Goal: Task Accomplishment & Management: Use online tool/utility

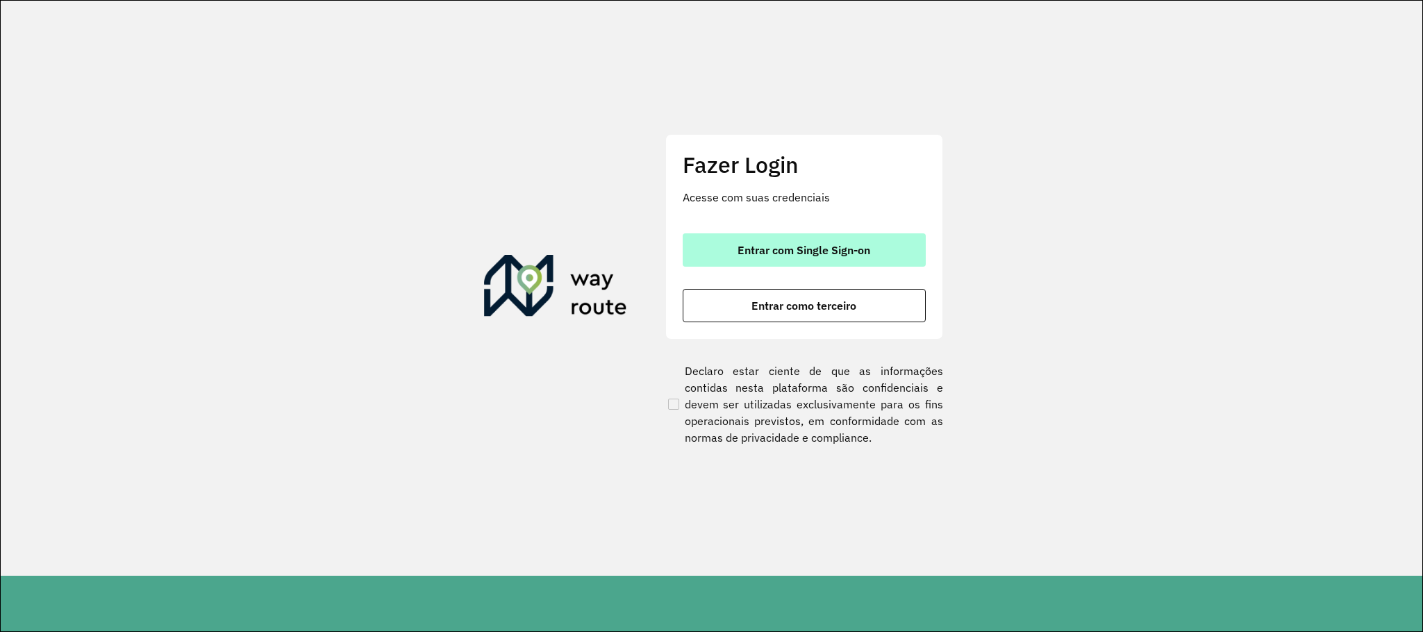
click at [717, 238] on button "Entrar com Single Sign-on" at bounding box center [804, 249] width 243 height 33
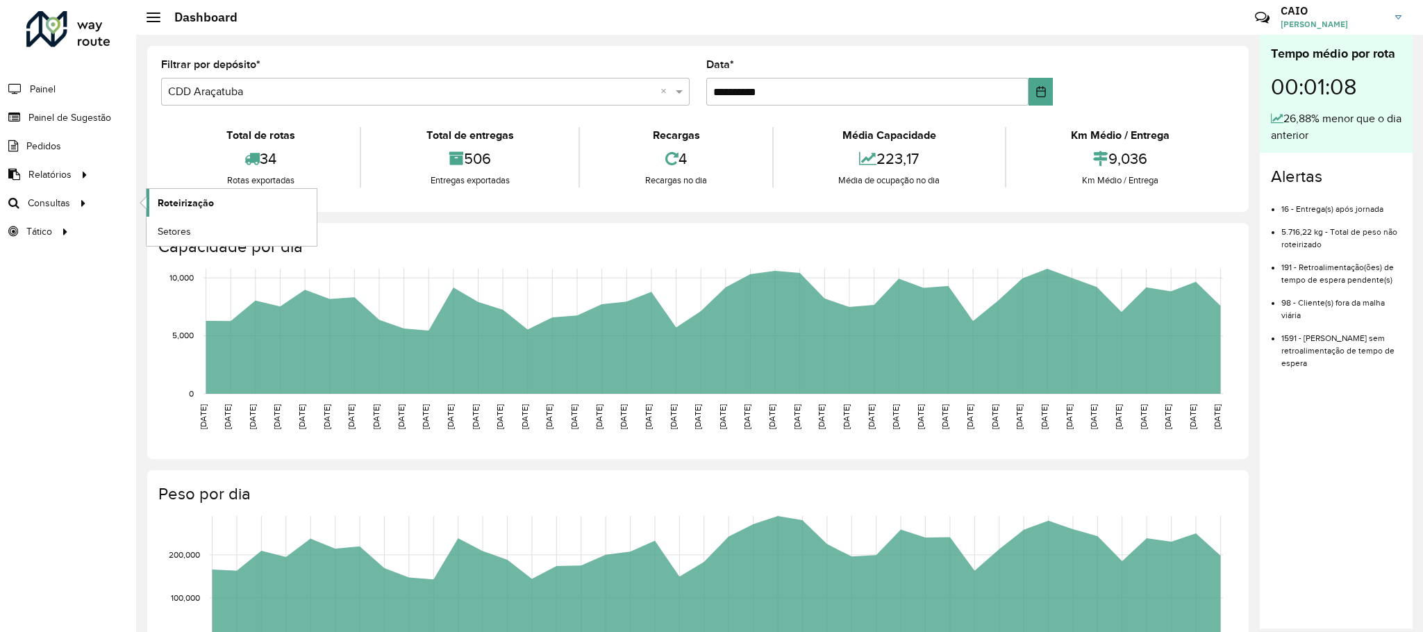
click at [249, 201] on link "Roteirização" at bounding box center [232, 203] width 170 height 28
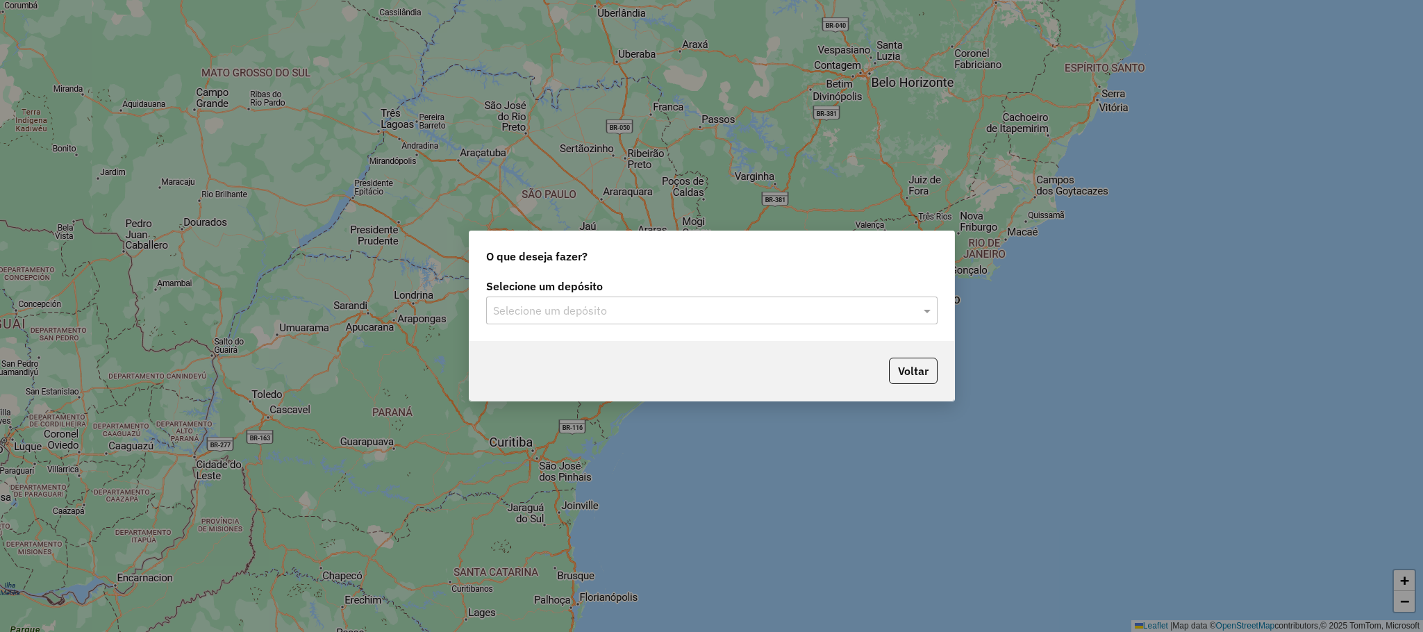
click at [585, 315] on input "text" at bounding box center [698, 311] width 410 height 17
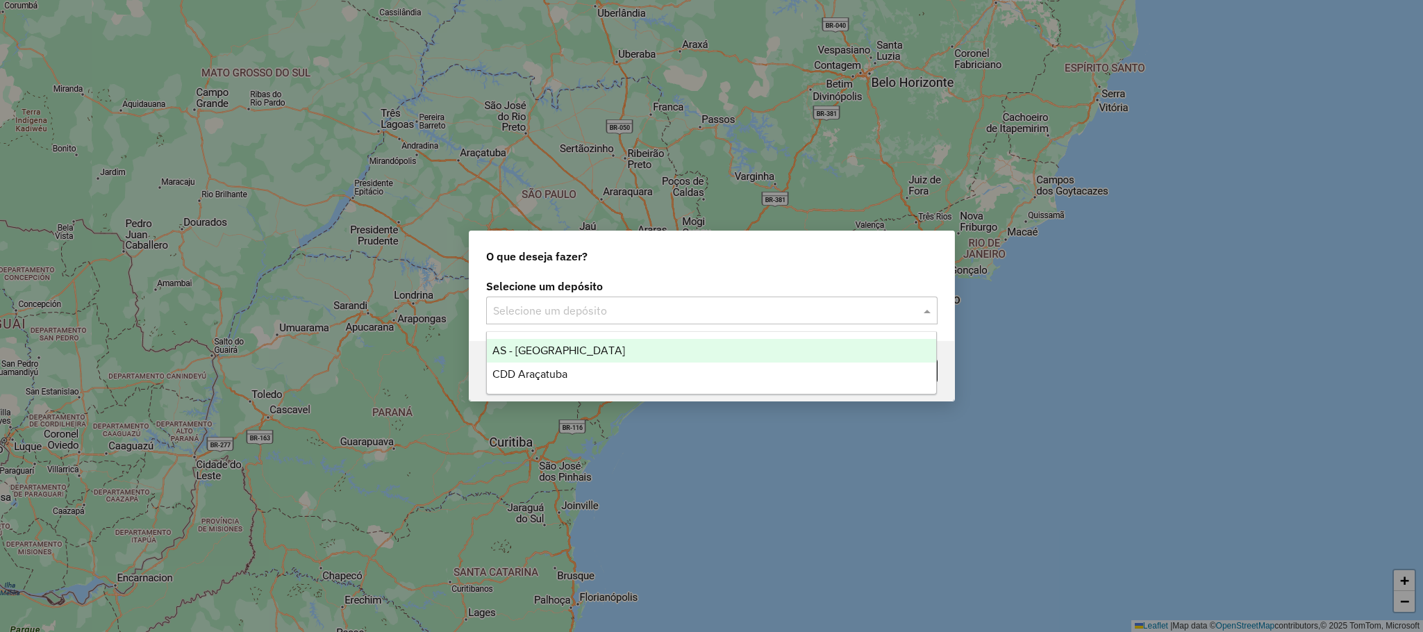
click at [556, 383] on div "CDD Araçatuba" at bounding box center [711, 375] width 449 height 24
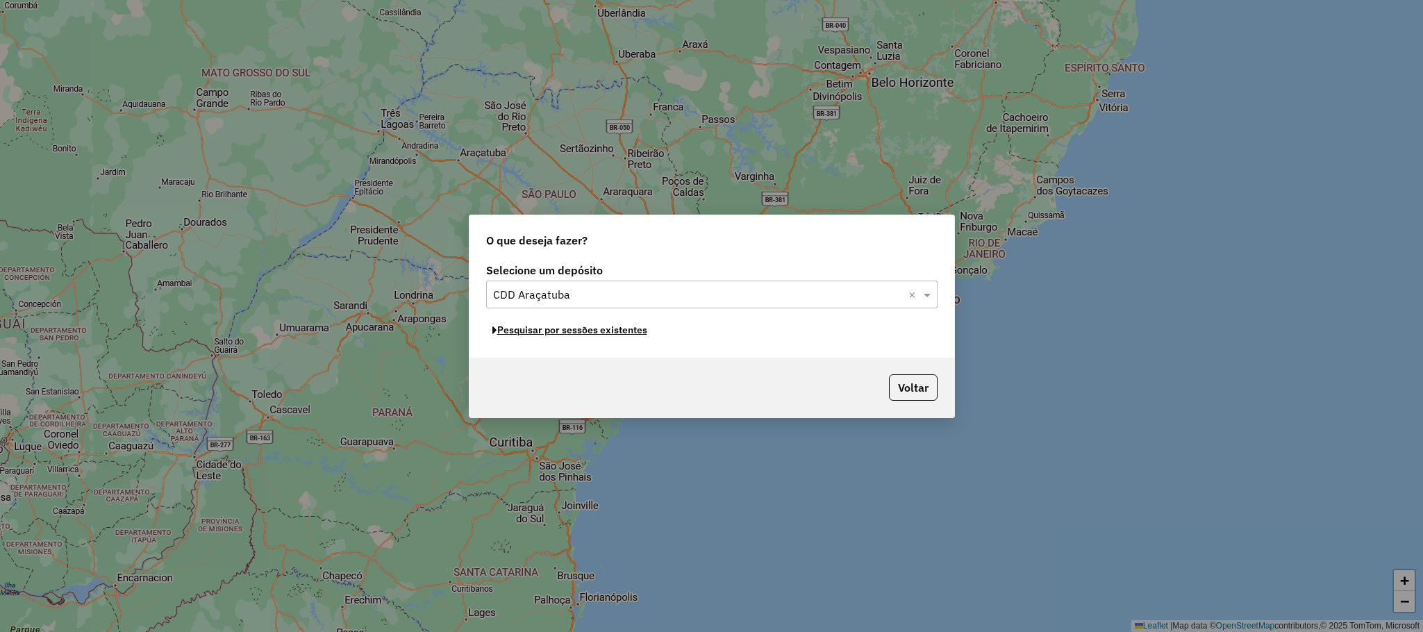
click at [544, 332] on button "Pesquisar por sessões existentes" at bounding box center [569, 330] width 167 height 22
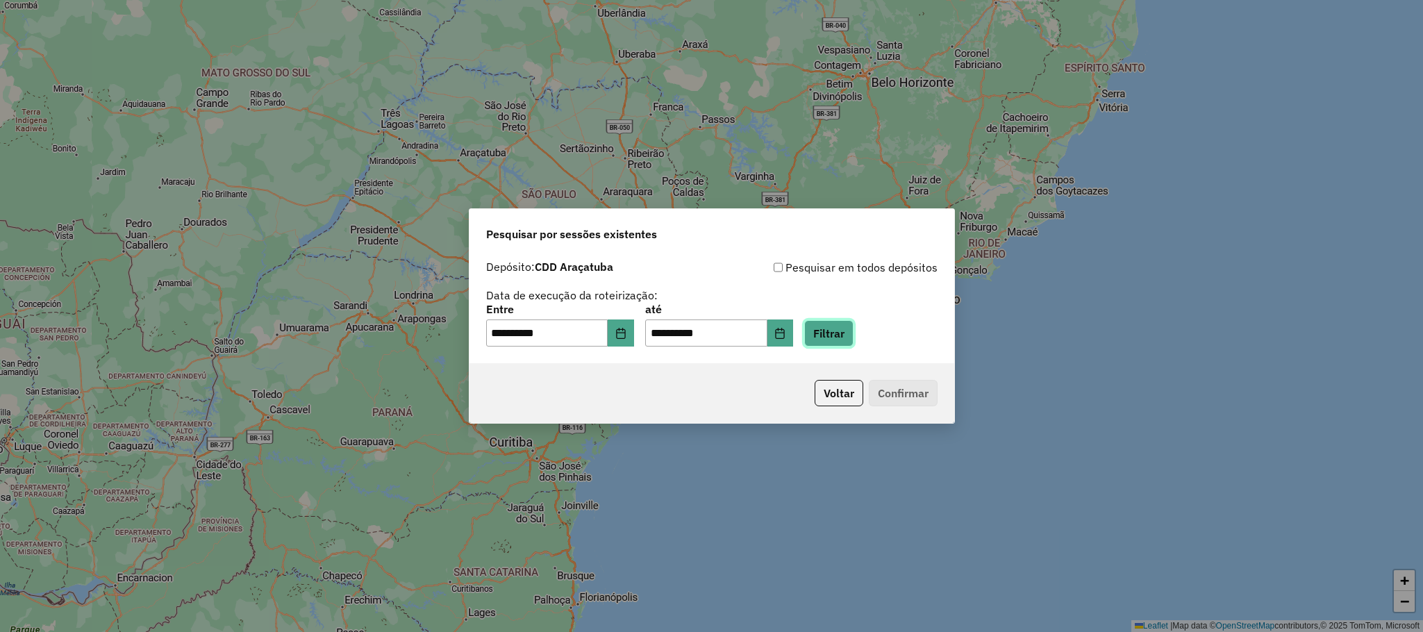
click at [840, 342] on button "Filtrar" at bounding box center [828, 333] width 49 height 26
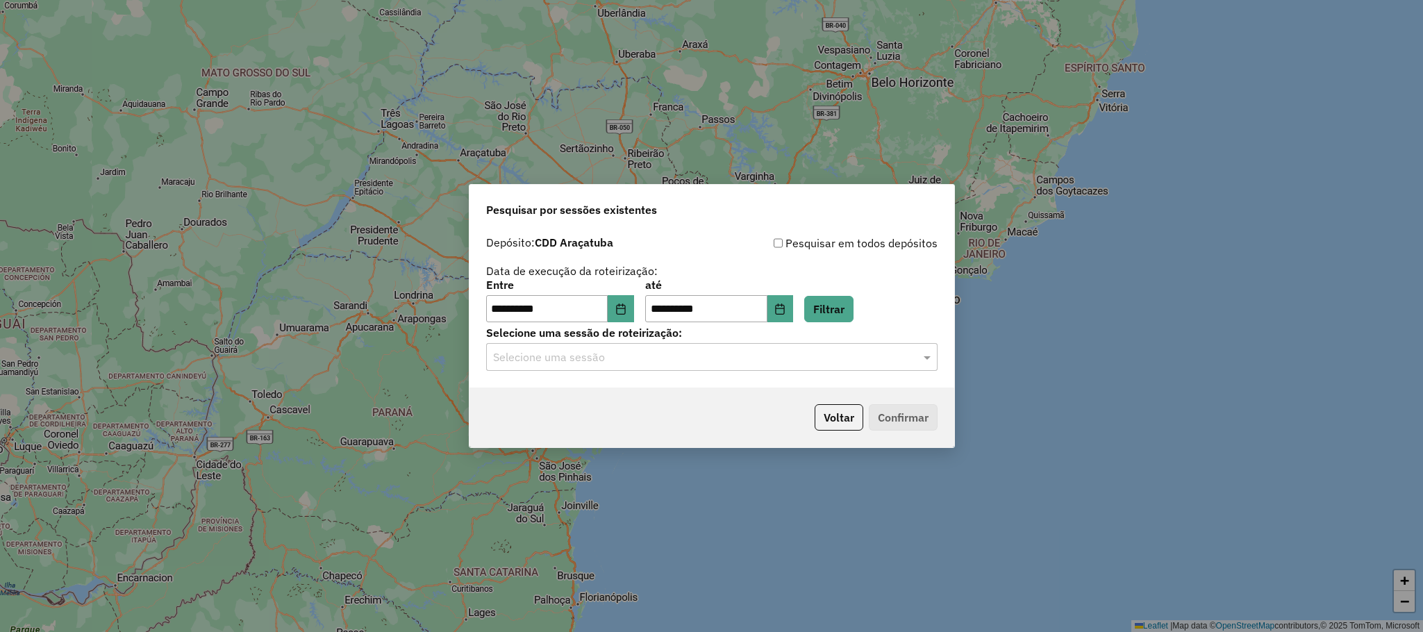
click at [765, 365] on input "text" at bounding box center [698, 357] width 410 height 17
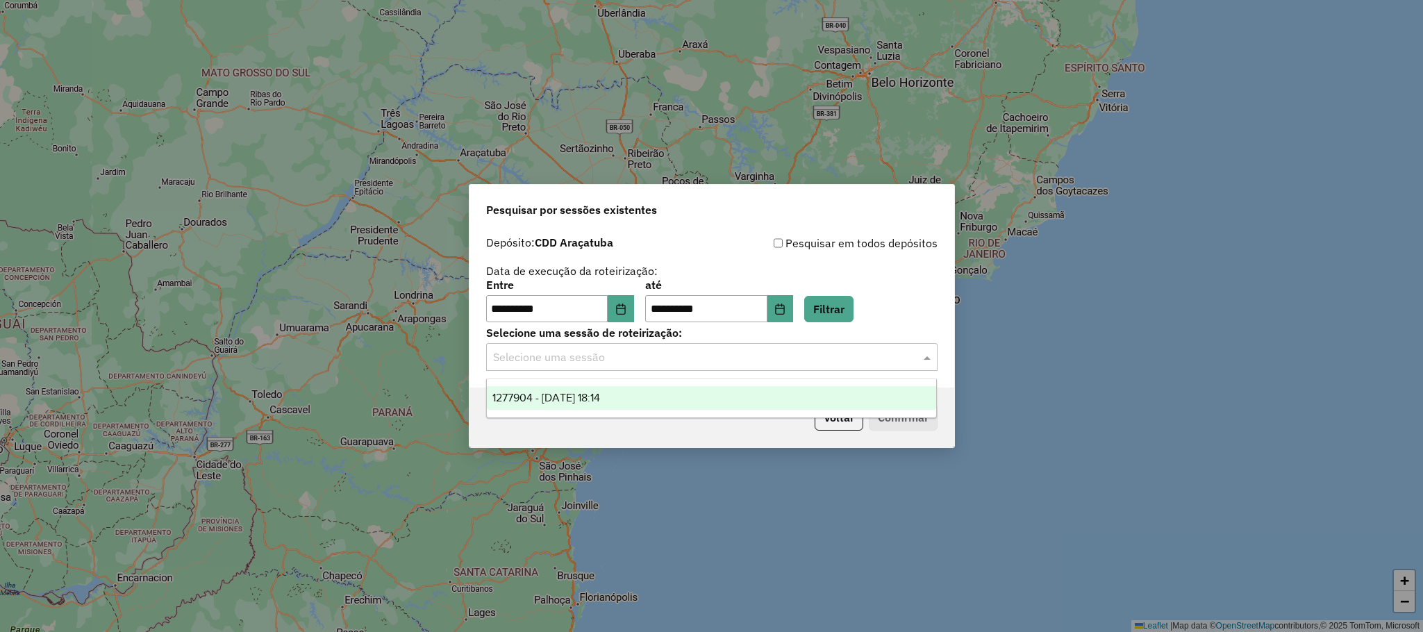
click at [660, 402] on div "1277904 - [DATE] 18:14" at bounding box center [711, 398] width 449 height 24
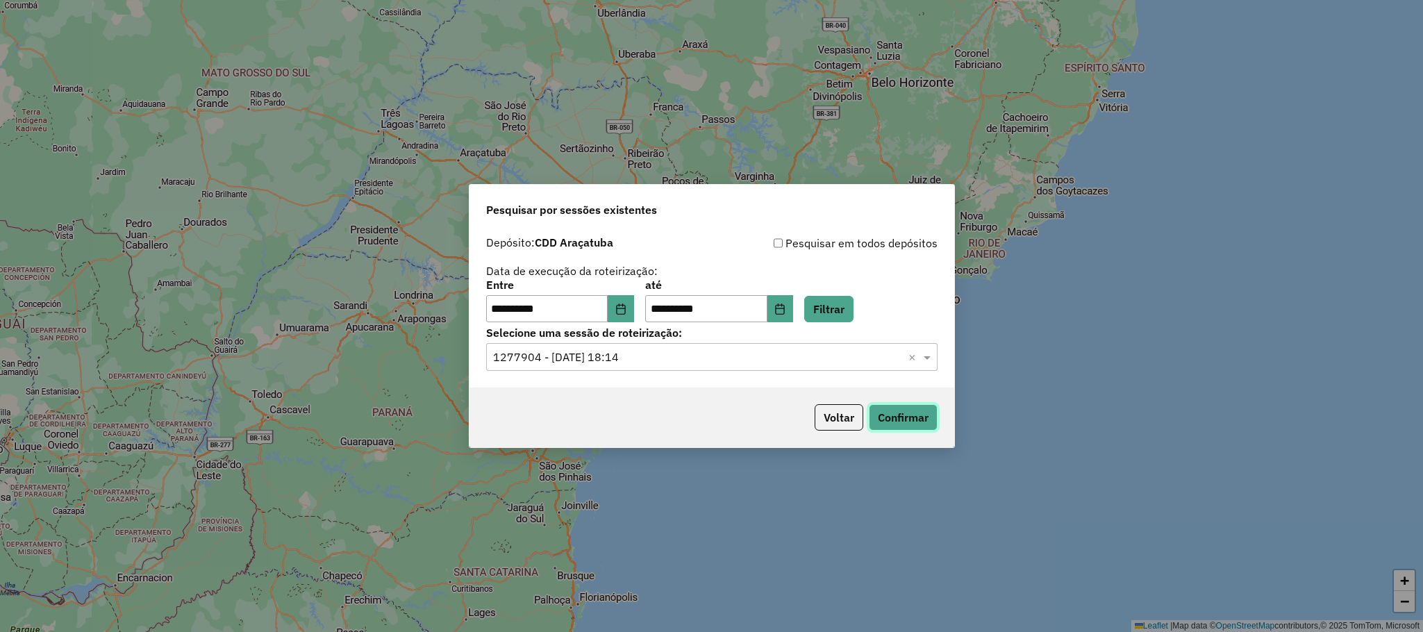
click at [894, 428] on button "Confirmar" at bounding box center [903, 417] width 69 height 26
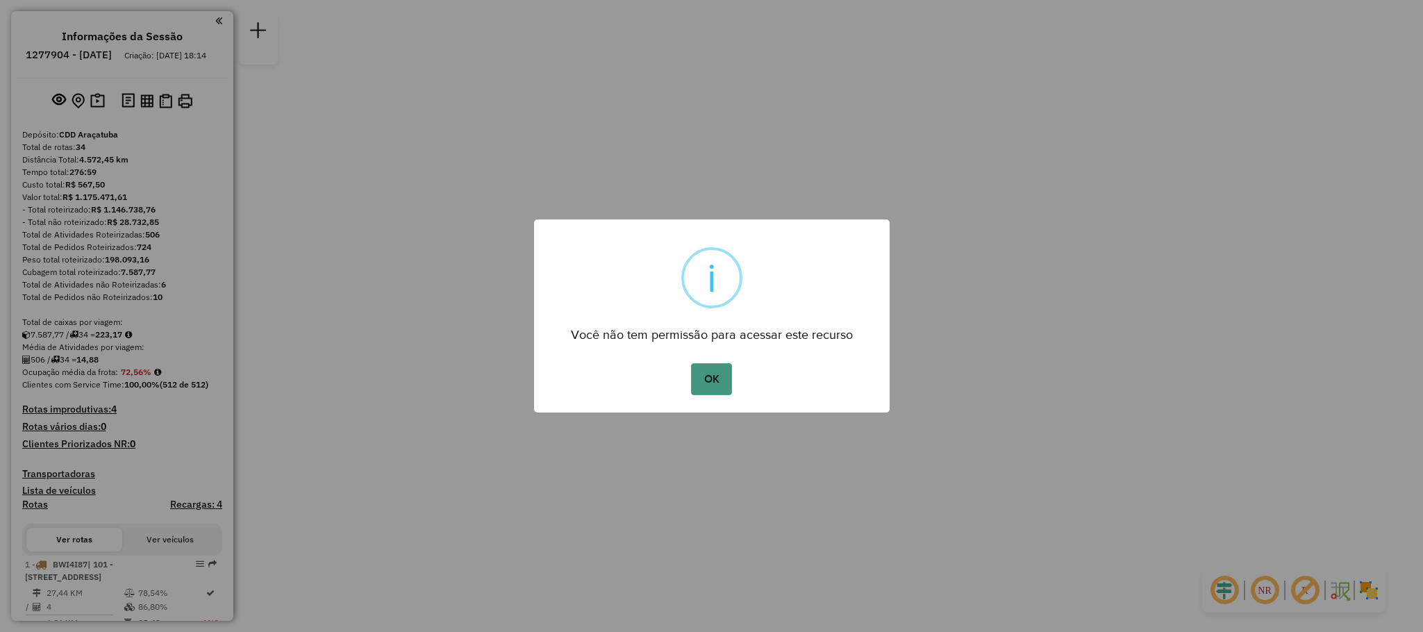
click at [707, 369] on button "OK" at bounding box center [711, 379] width 41 height 32
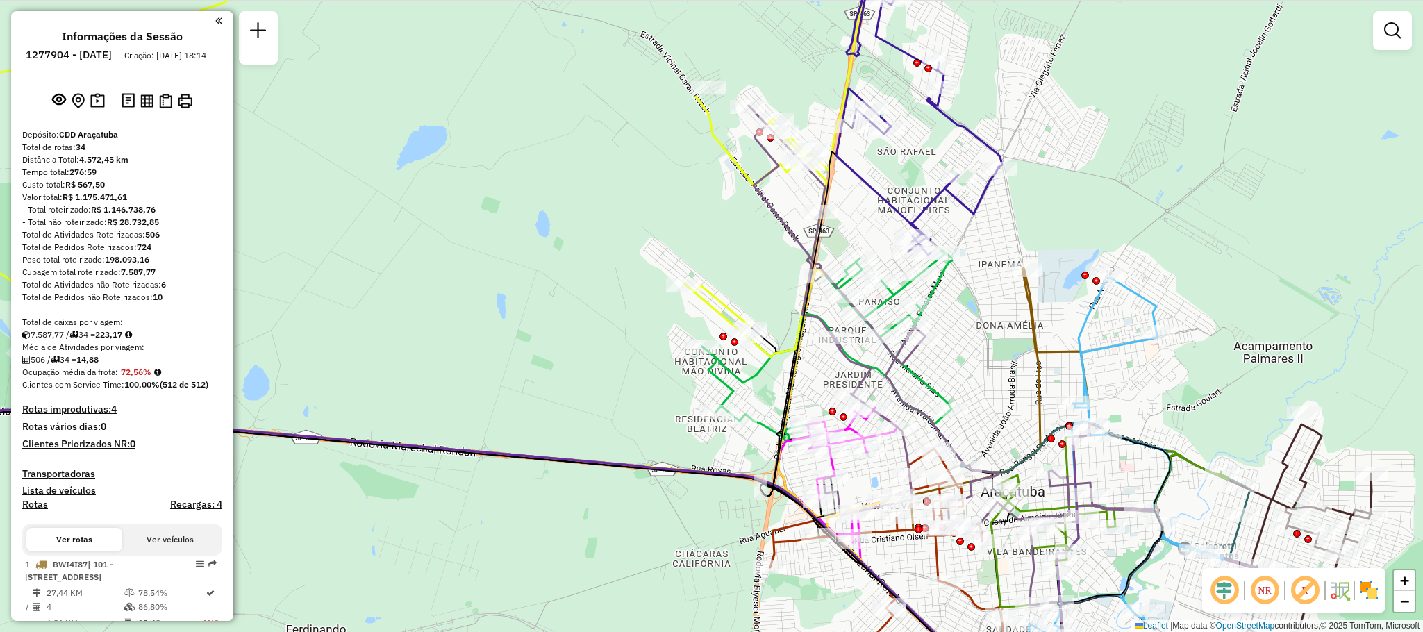
drag, startPoint x: 742, startPoint y: 351, endPoint x: 538, endPoint y: 208, distance: 248.9
click at [525, 200] on div "Janela de atendimento Grade de atendimento Capacidade Transportadoras Veículos …" at bounding box center [711, 316] width 1423 height 632
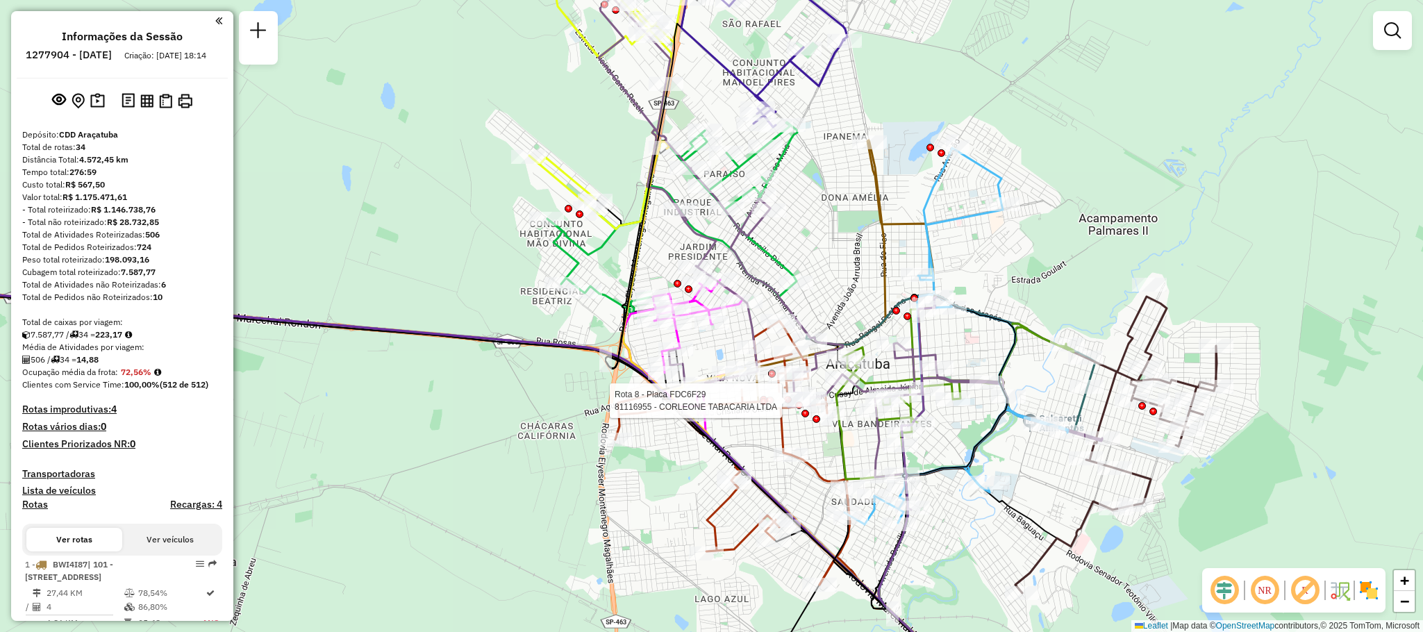
select select "**********"
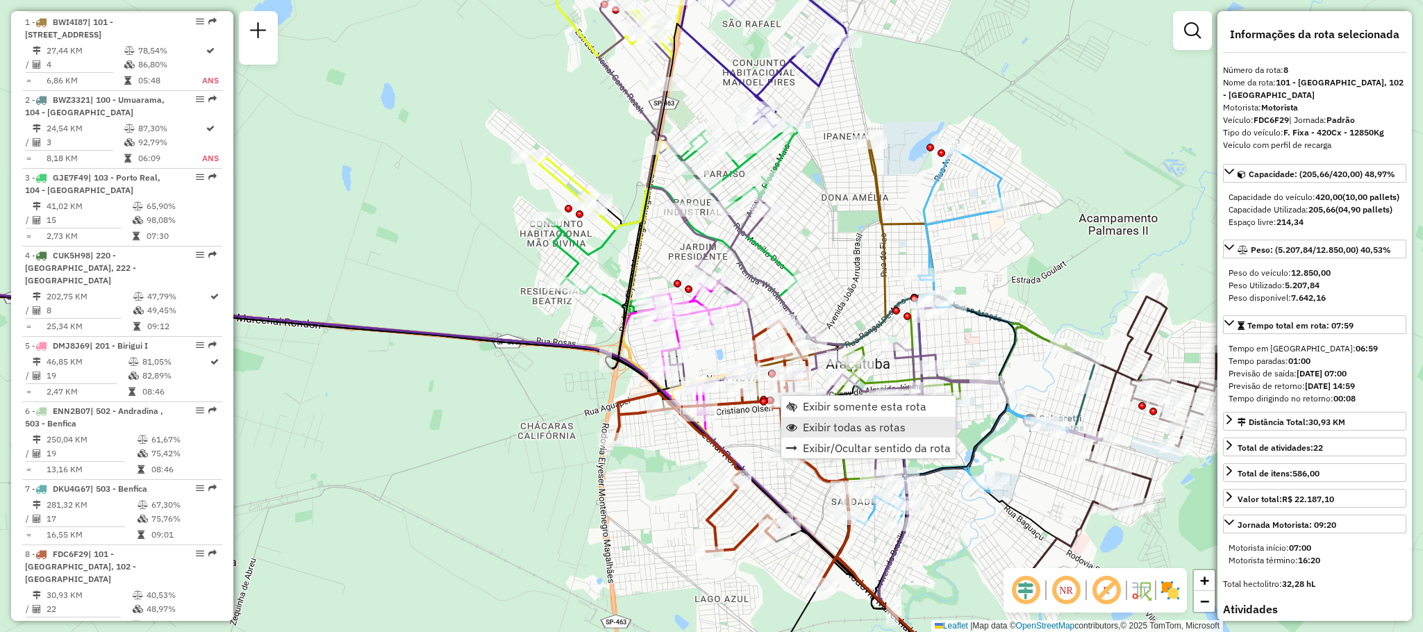
scroll to position [1090, 0]
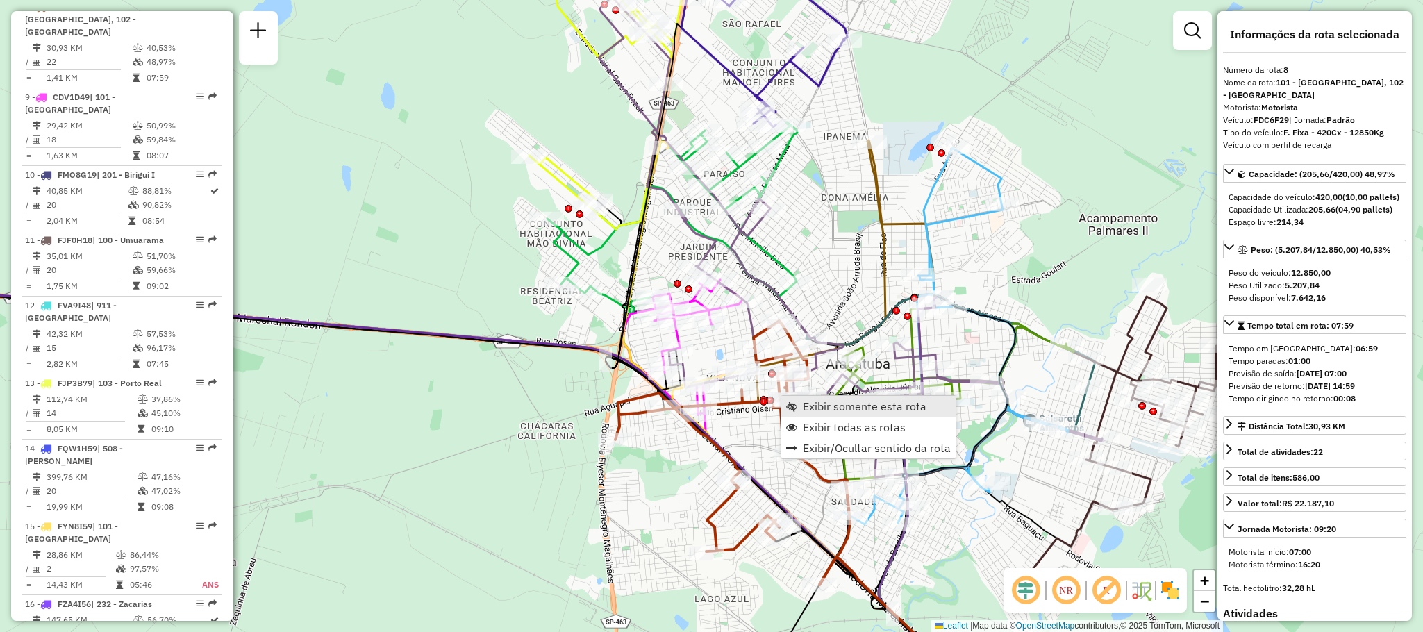
click at [900, 403] on span "Exibir somente esta rota" at bounding box center [865, 406] width 124 height 11
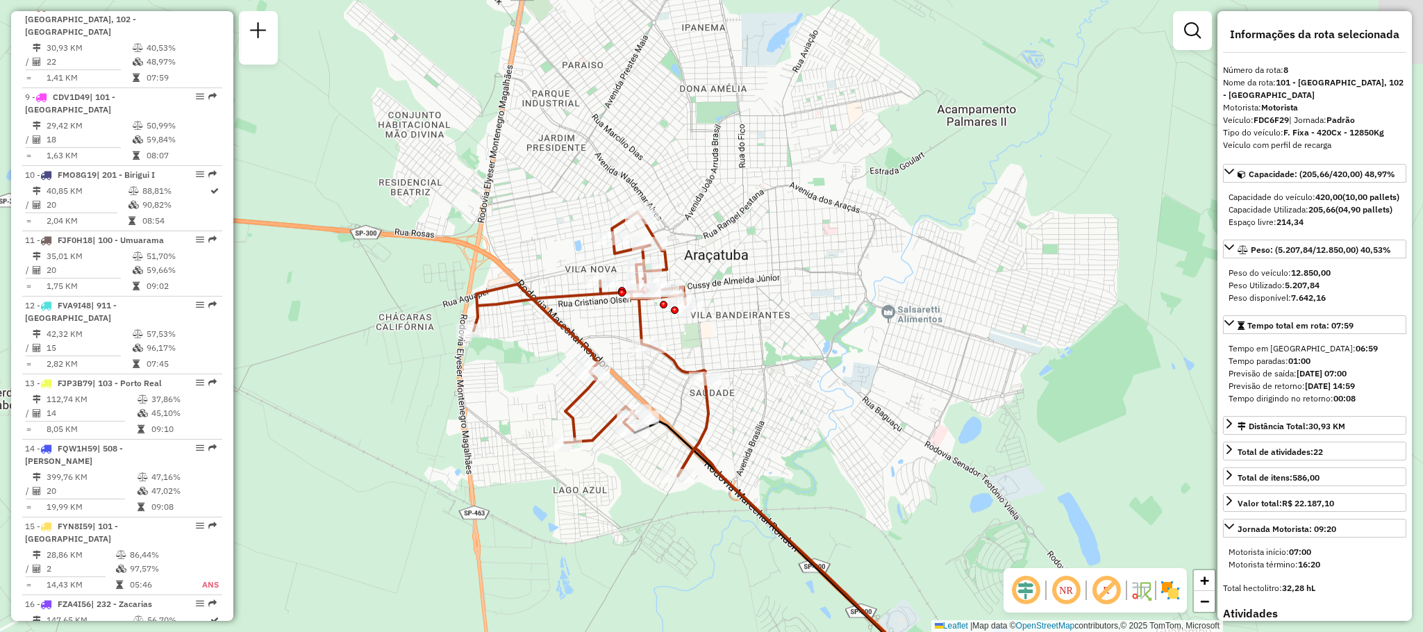
drag, startPoint x: 747, startPoint y: 182, endPoint x: 781, endPoint y: 360, distance: 181.8
click at [781, 360] on div "Janela de atendimento Grade de atendimento Capacidade Transportadoras Veículos …" at bounding box center [711, 316] width 1423 height 632
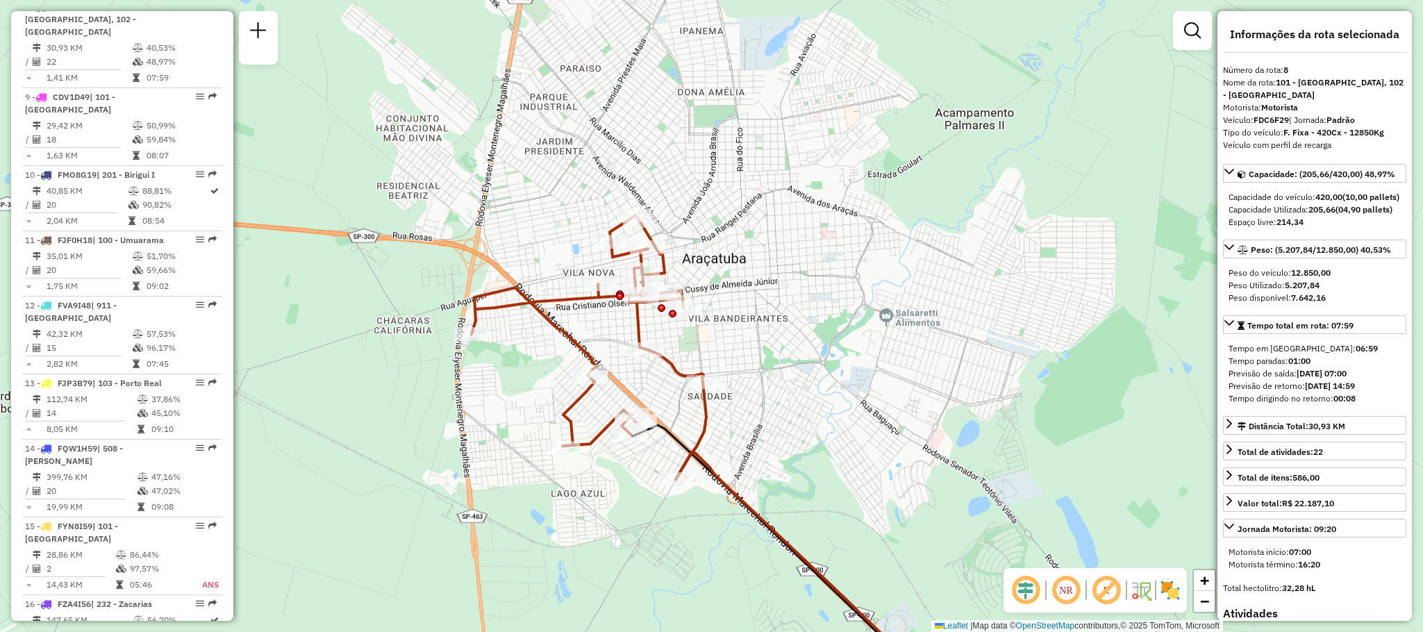
click at [1169, 594] on img at bounding box center [1170, 590] width 22 height 22
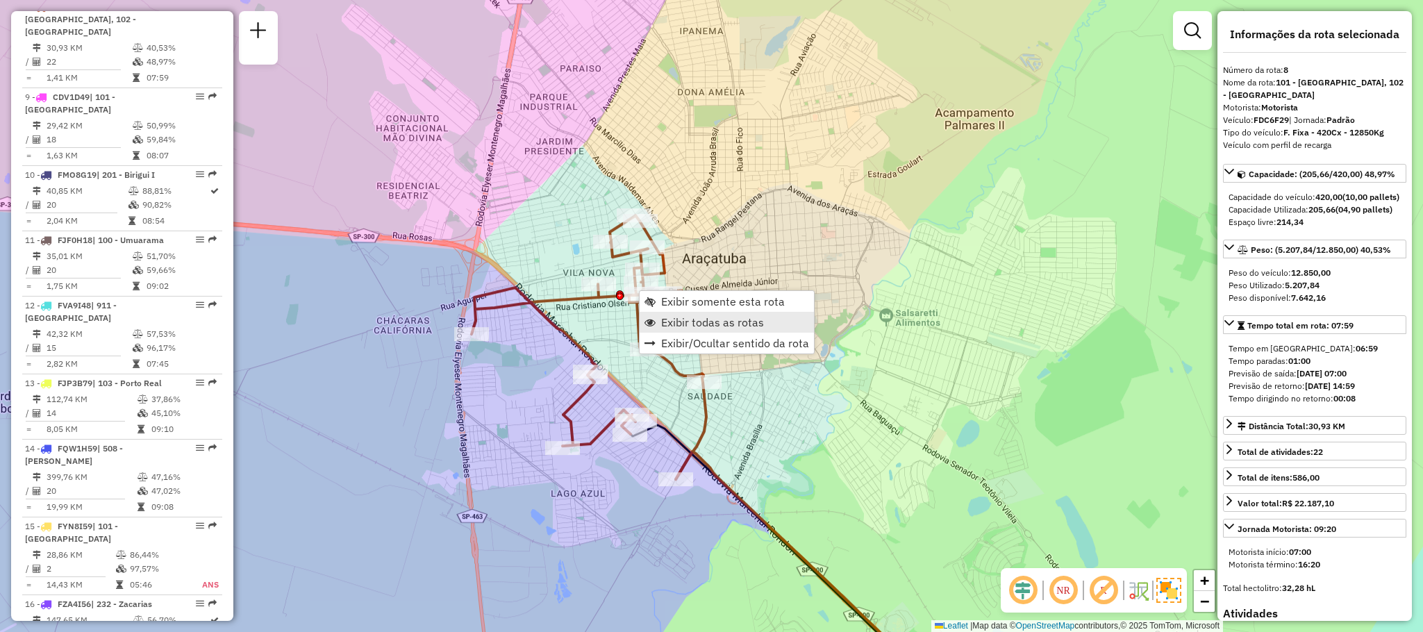
click at [679, 326] on span "Exibir todas as rotas" at bounding box center [712, 322] width 103 height 11
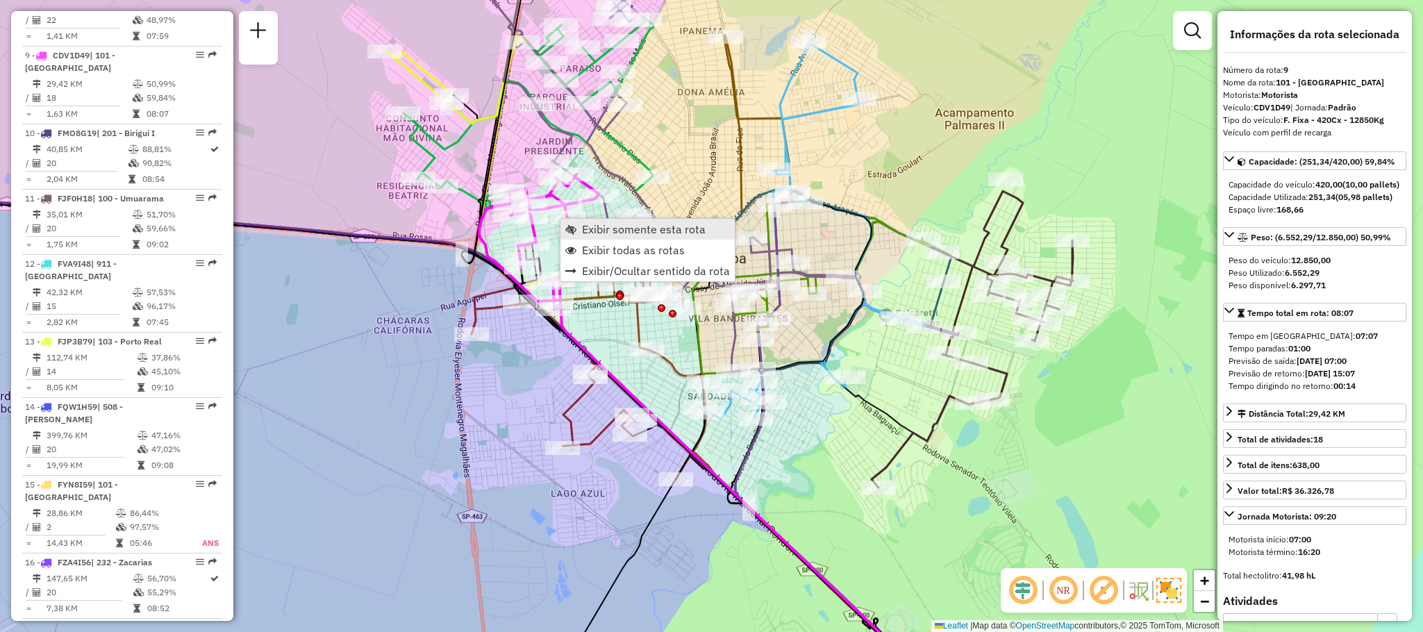
scroll to position [1167, 0]
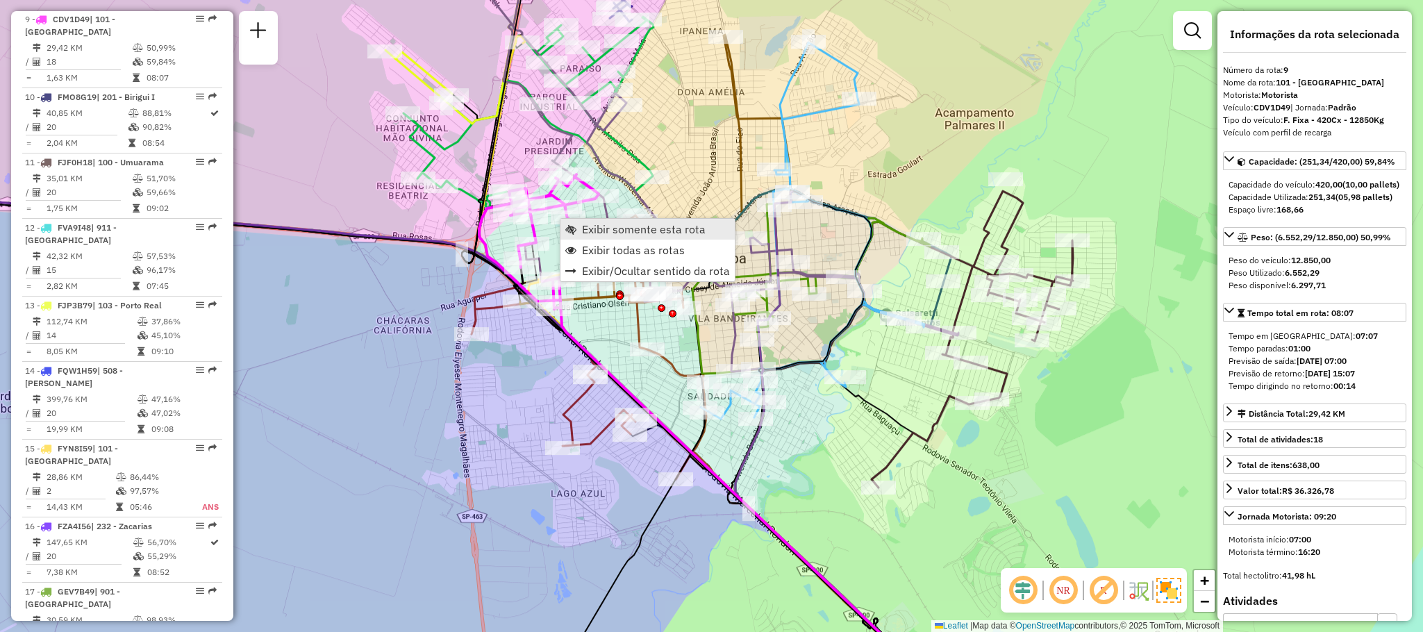
click at [594, 229] on span "Exibir somente esta rota" at bounding box center [644, 229] width 124 height 11
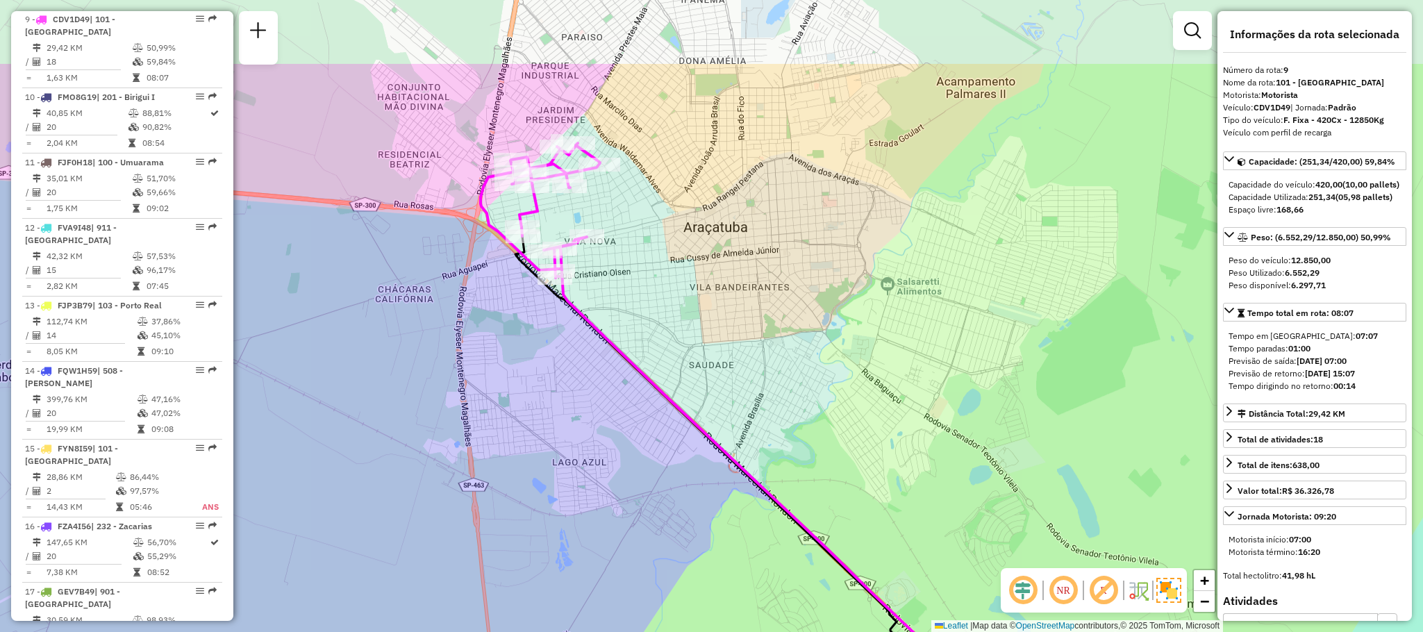
drag, startPoint x: 563, startPoint y: 167, endPoint x: 605, endPoint y: 299, distance: 138.4
click at [605, 299] on div "Janela de atendimento Grade de atendimento Capacidade Transportadoras Veículos …" at bounding box center [711, 316] width 1423 height 632
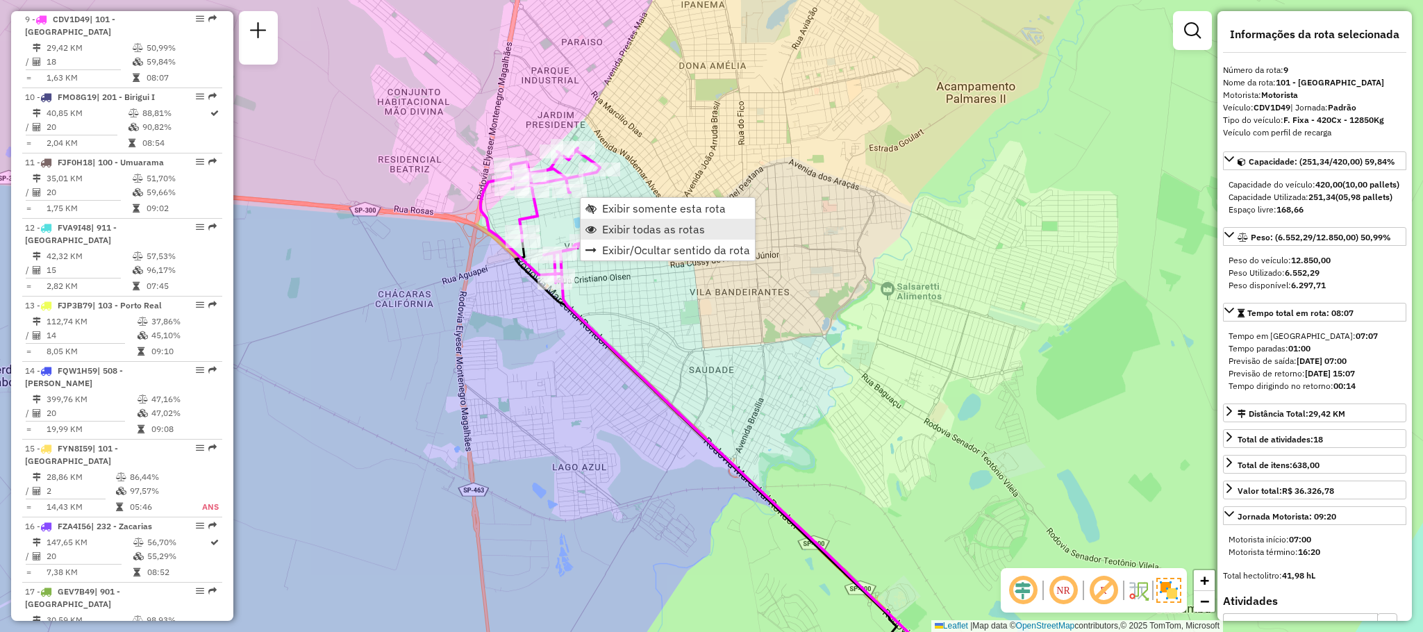
click at [633, 228] on span "Exibir todas as rotas" at bounding box center [653, 229] width 103 height 11
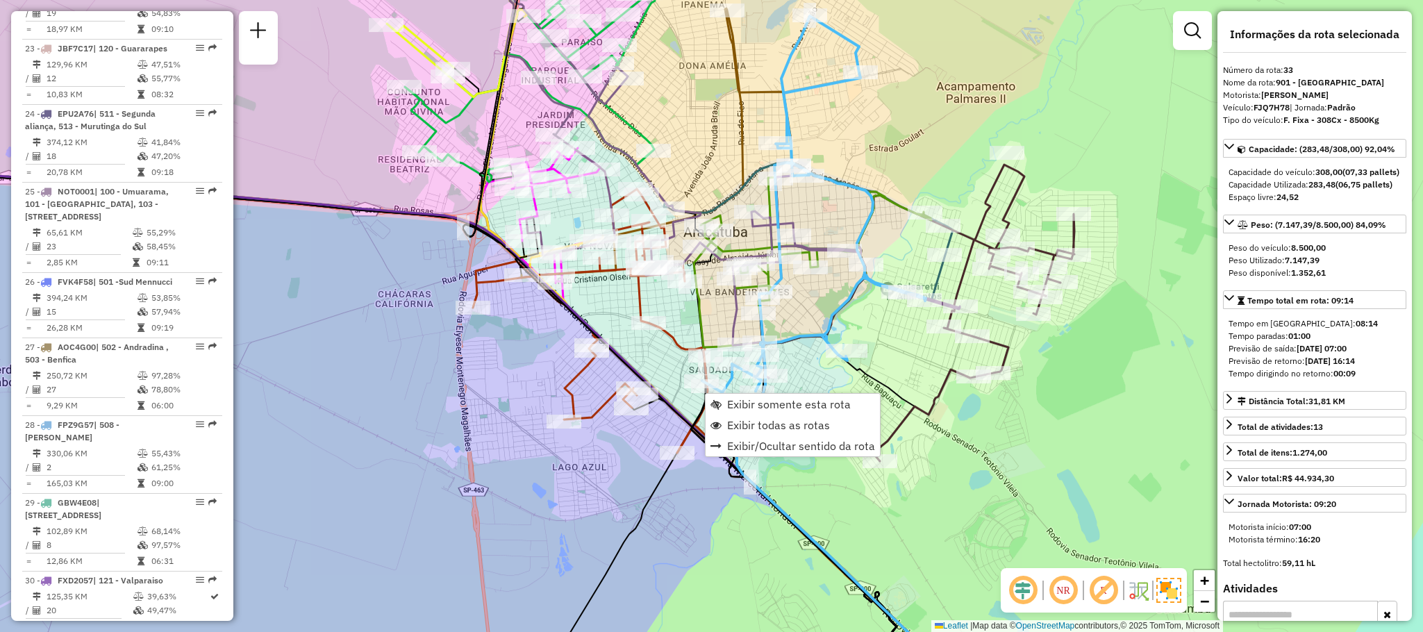
scroll to position [2829, 0]
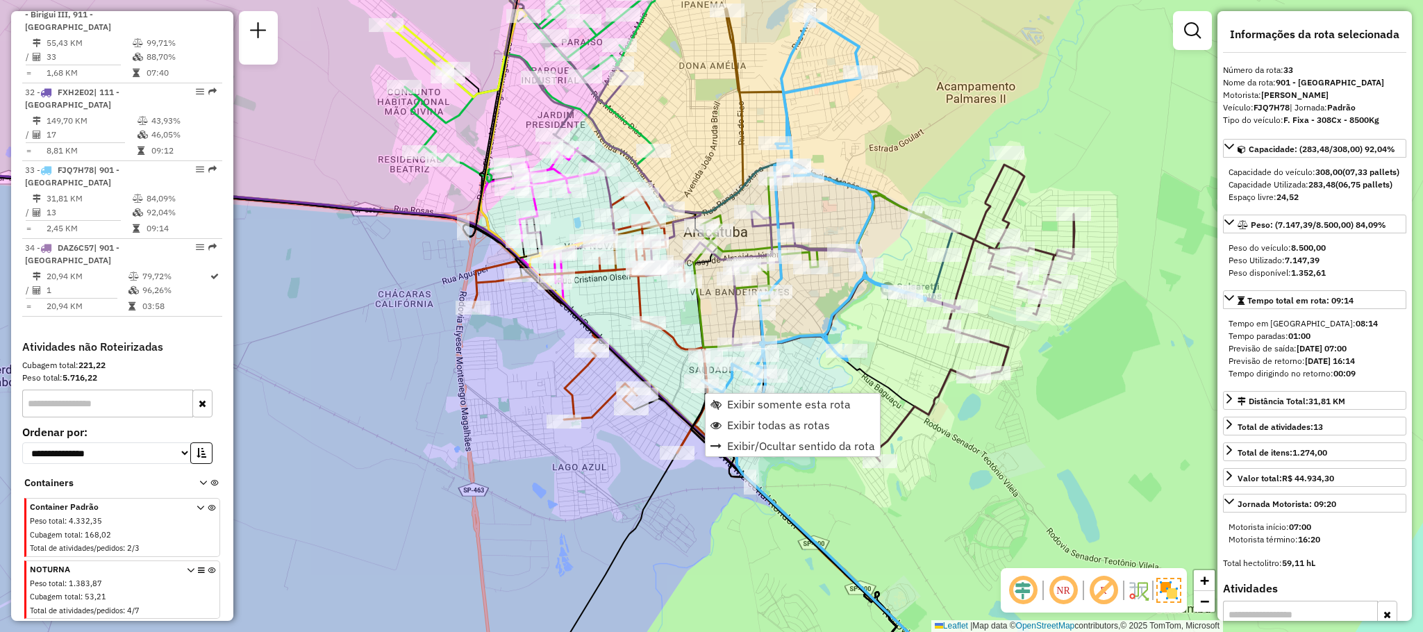
click at [765, 393] on div "Exibir somente esta rota Exibir todas as rotas Exibir/Ocultar sentido da rota" at bounding box center [793, 425] width 176 height 64
click at [771, 399] on span "Exibir somente esta rota" at bounding box center [789, 404] width 124 height 11
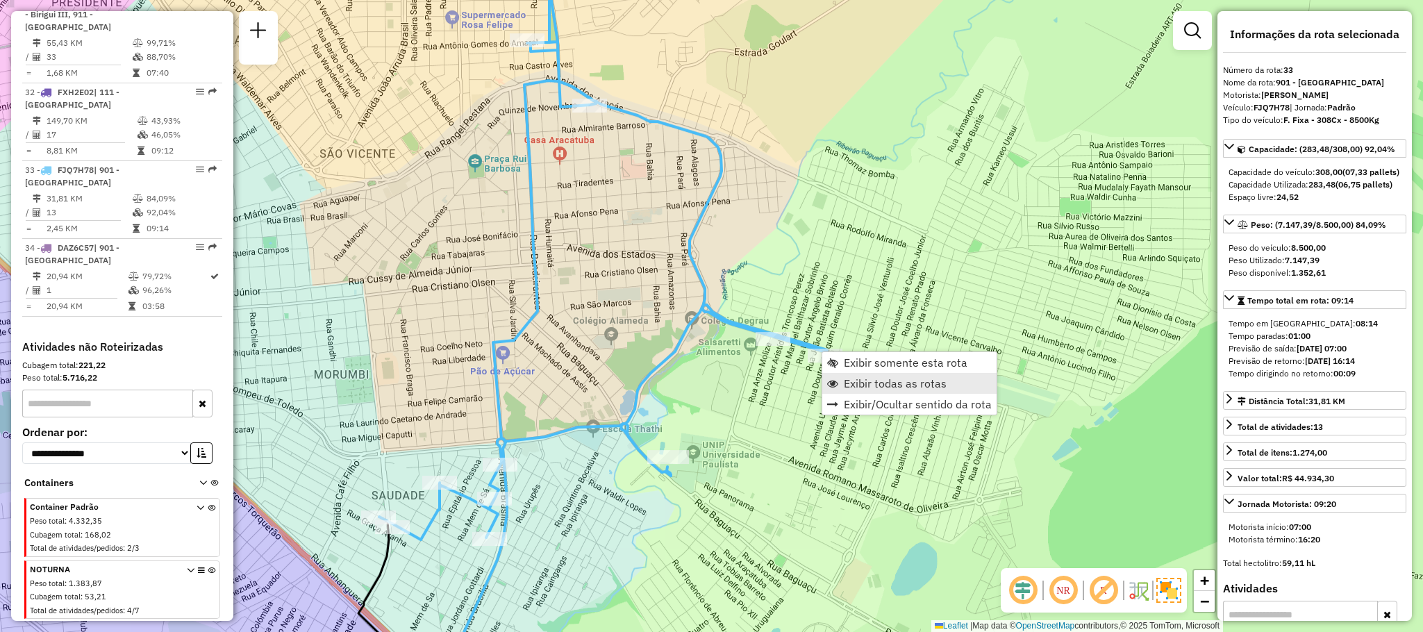
click at [847, 384] on span "Exibir todas as rotas" at bounding box center [895, 383] width 103 height 11
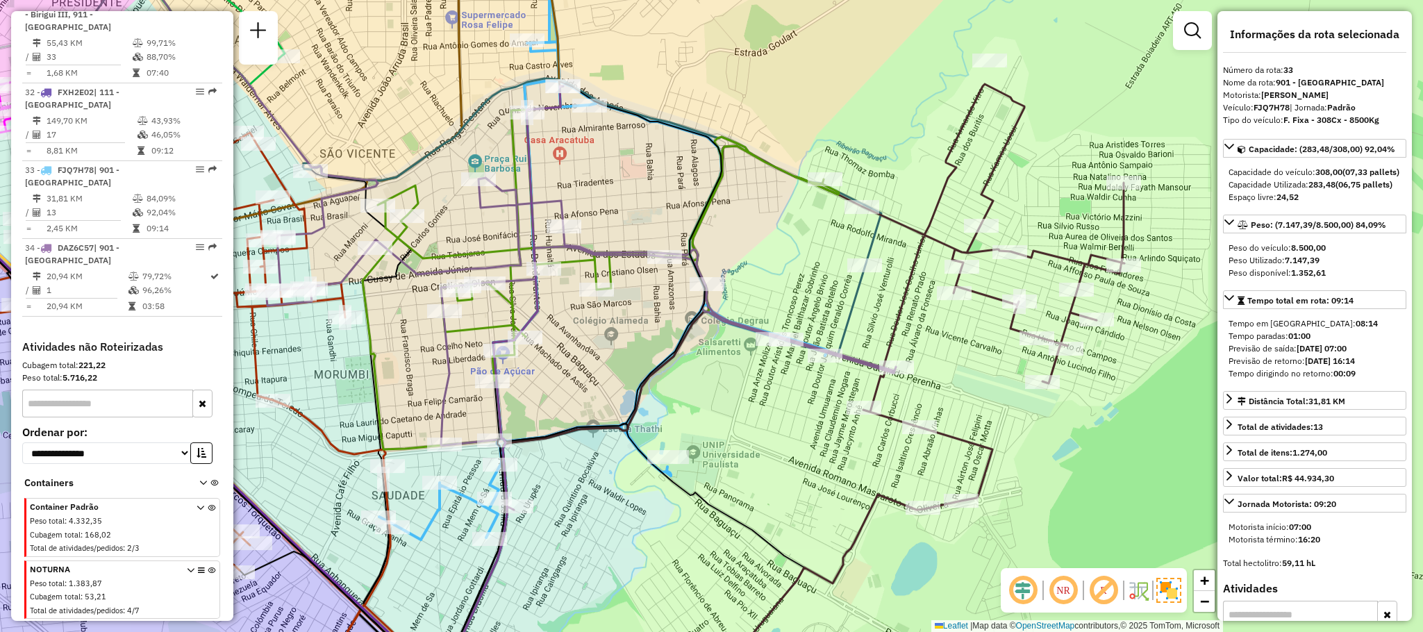
drag, startPoint x: 632, startPoint y: 228, endPoint x: 644, endPoint y: 432, distance: 204.6
click at [644, 430] on div "Rota 25 - Placa NOT0001 81111543 - ROSIMEIRE NUNES Janela de atendimento Grade …" at bounding box center [711, 316] width 1423 height 632
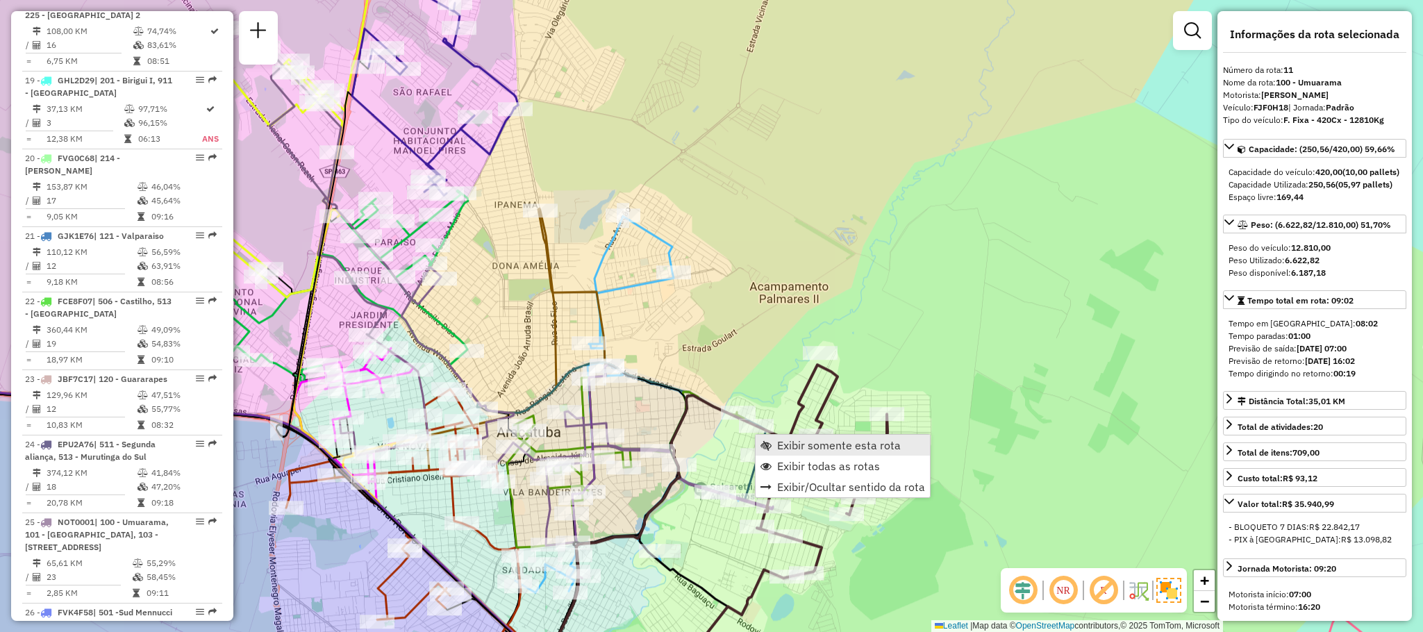
scroll to position [1299, 0]
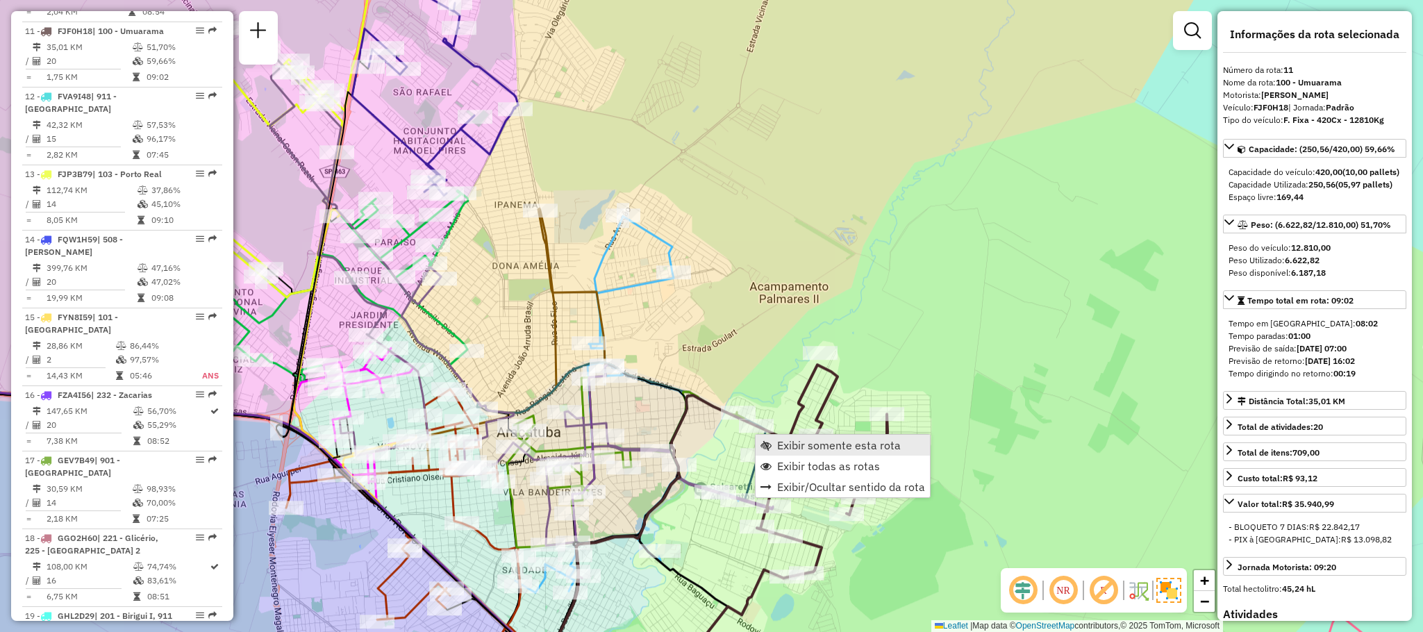
click at [819, 436] on link "Exibir somente esta rota" at bounding box center [843, 445] width 174 height 21
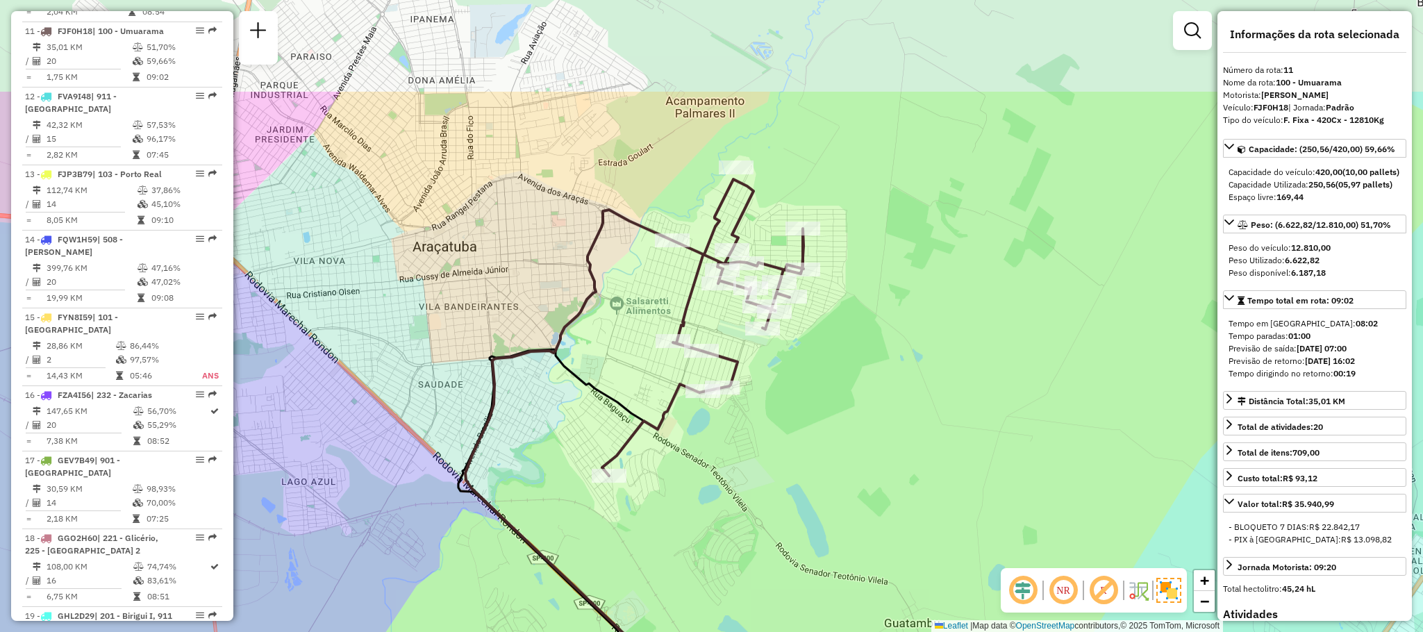
drag, startPoint x: 738, startPoint y: 304, endPoint x: 656, endPoint y: 459, distance: 174.9
click at [656, 459] on div "Janela de atendimento Grade de atendimento Capacidade Transportadoras Veículos …" at bounding box center [711, 316] width 1423 height 632
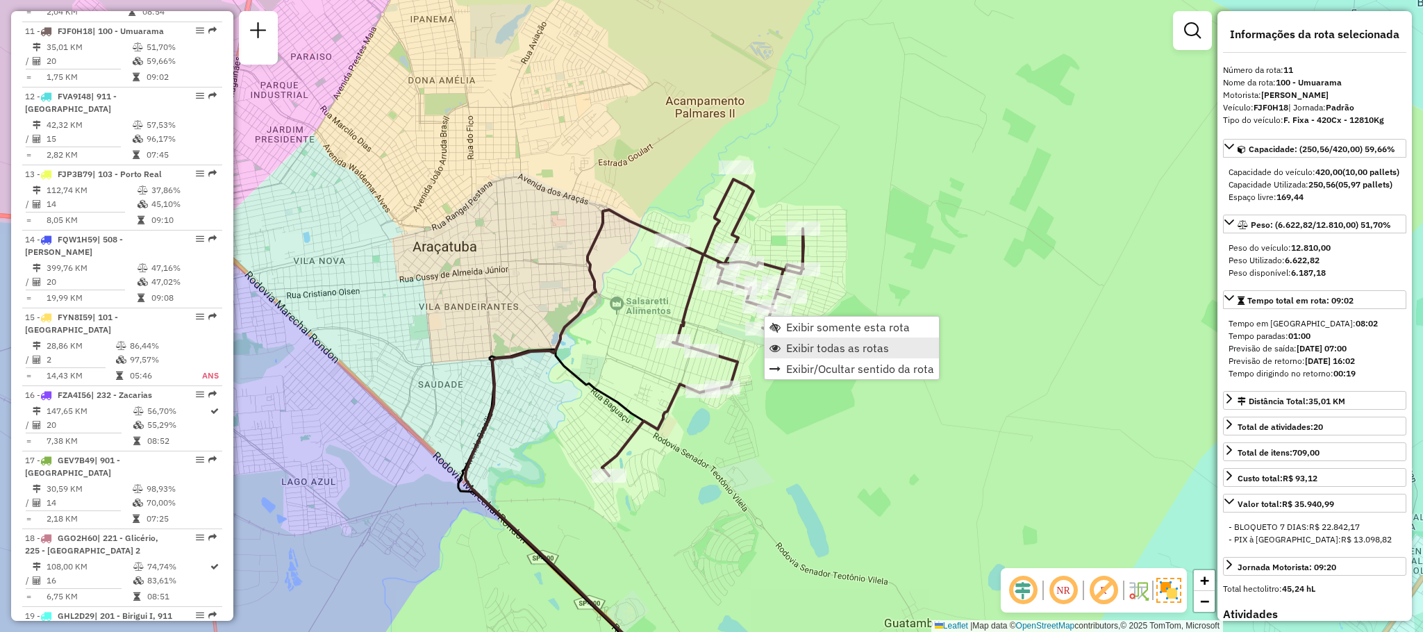
click at [811, 347] on span "Exibir todas as rotas" at bounding box center [837, 347] width 103 height 11
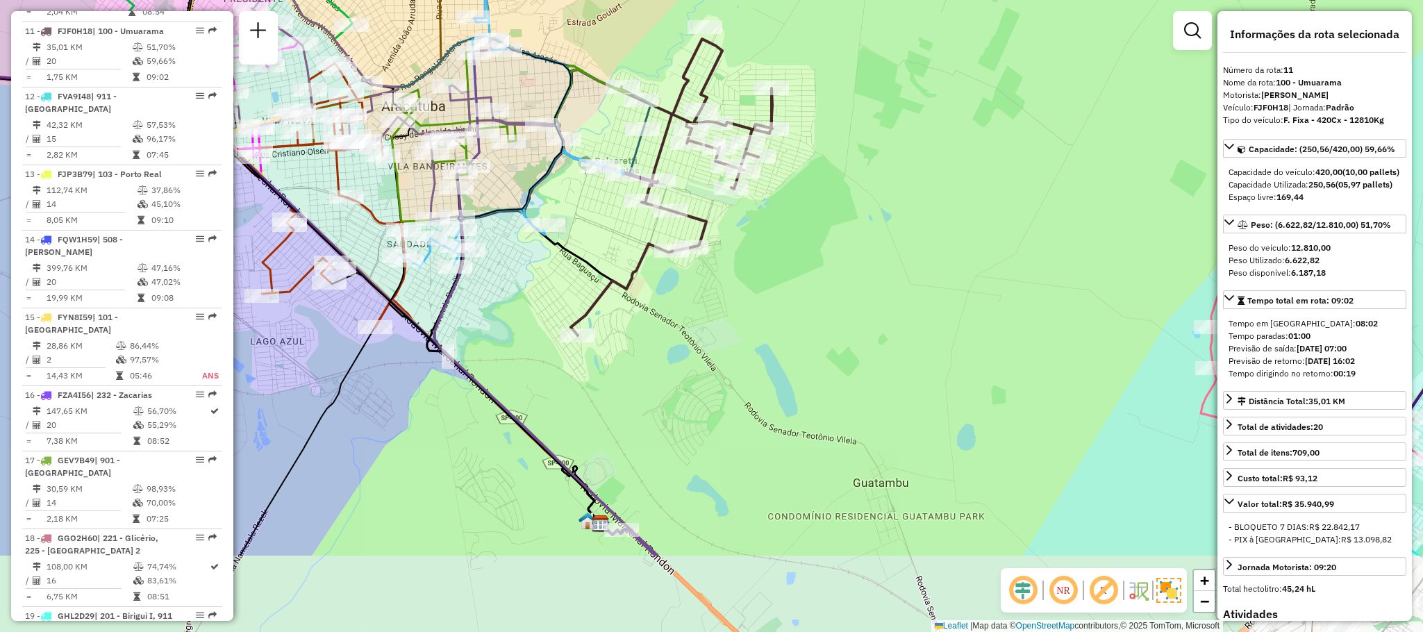
drag, startPoint x: 567, startPoint y: 478, endPoint x: 556, endPoint y: 324, distance: 154.5
click at [555, 325] on div "Janela de atendimento Grade de atendimento Capacidade Transportadoras Veículos …" at bounding box center [711, 316] width 1423 height 632
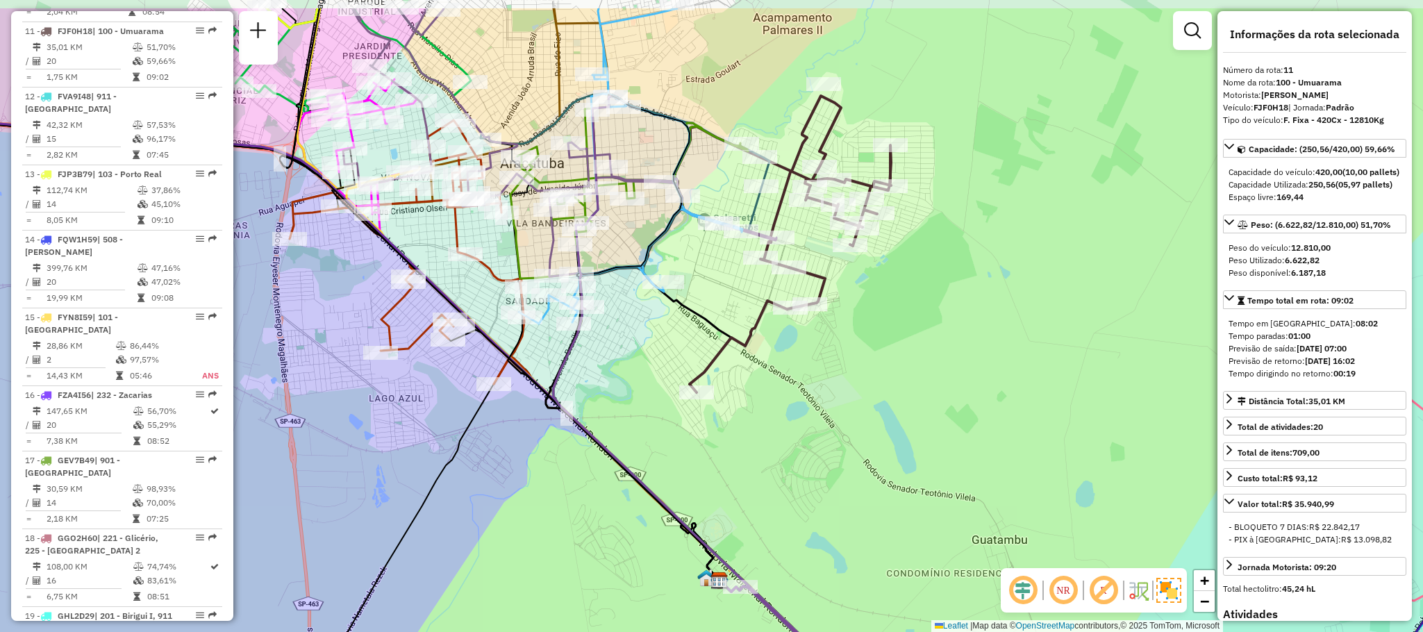
drag, startPoint x: 415, startPoint y: 394, endPoint x: 611, endPoint y: 542, distance: 245.8
click at [613, 542] on div "Janela de atendimento Grade de atendimento Capacidade Transportadoras Veículos …" at bounding box center [711, 316] width 1423 height 632
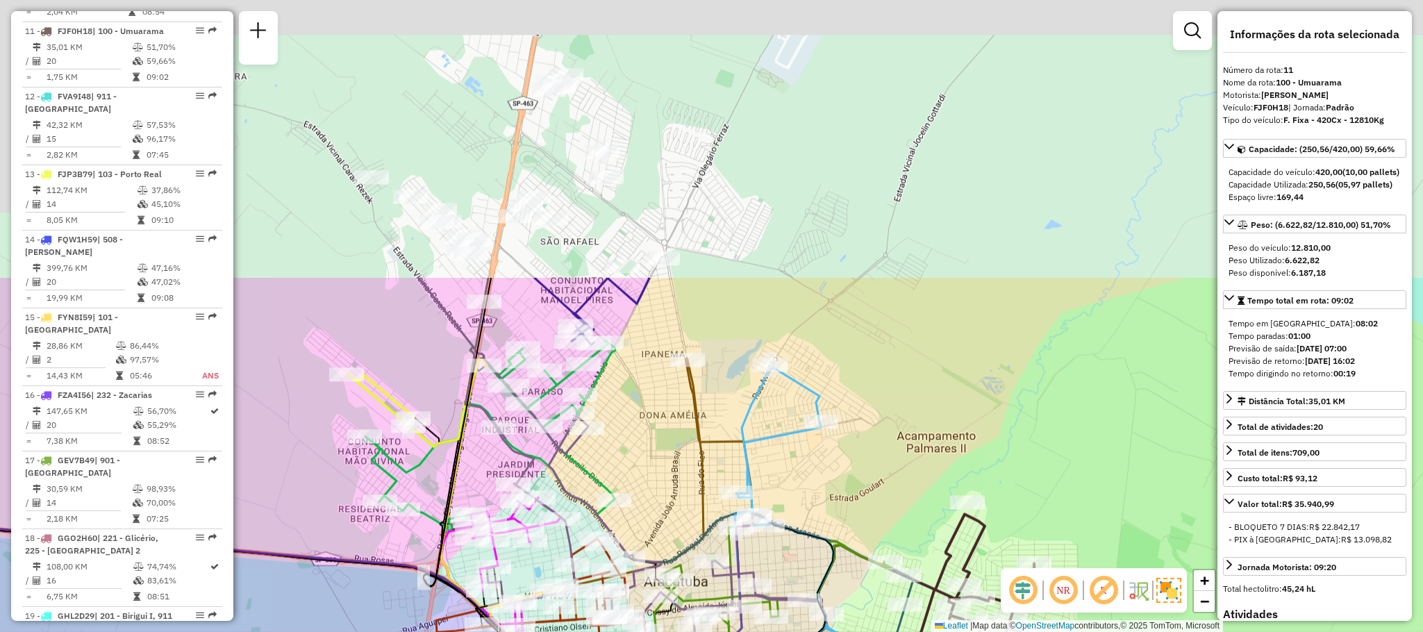
drag, startPoint x: 328, startPoint y: 276, endPoint x: 377, endPoint y: 619, distance: 346.6
click at [376, 619] on div "Janela de atendimento Grade de atendimento Capacidade Transportadoras Veículos …" at bounding box center [711, 316] width 1423 height 632
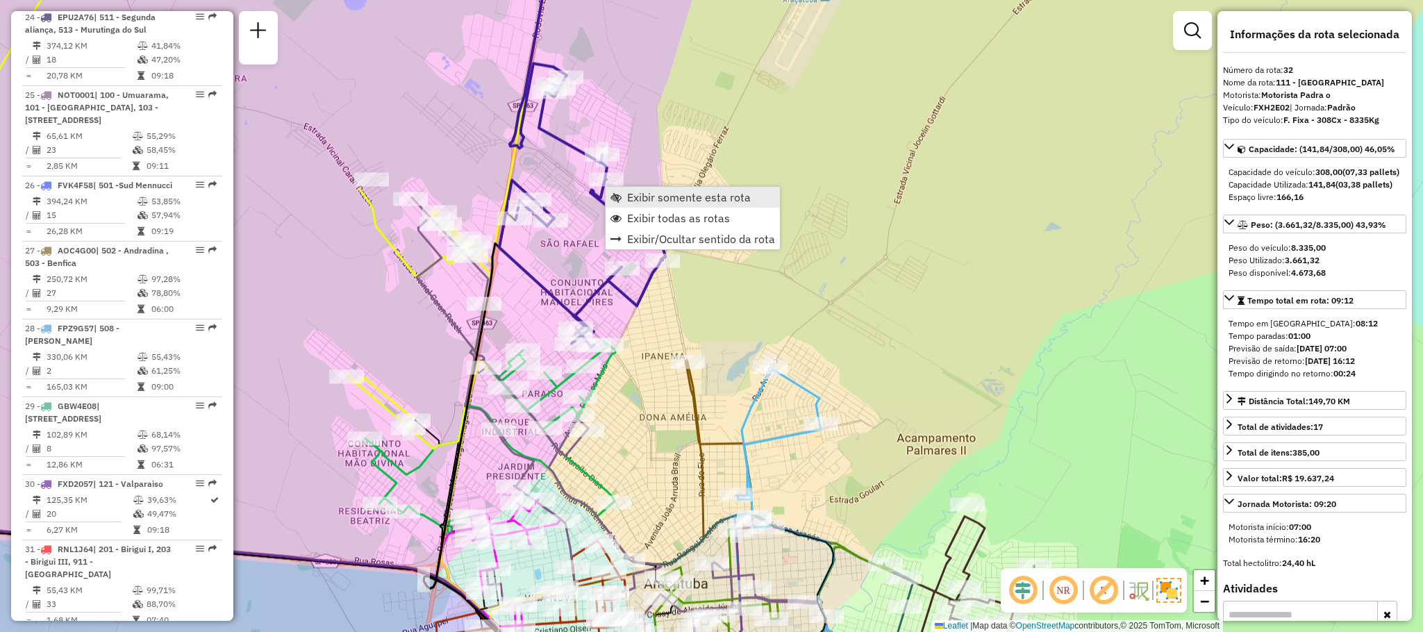
scroll to position [2829, 0]
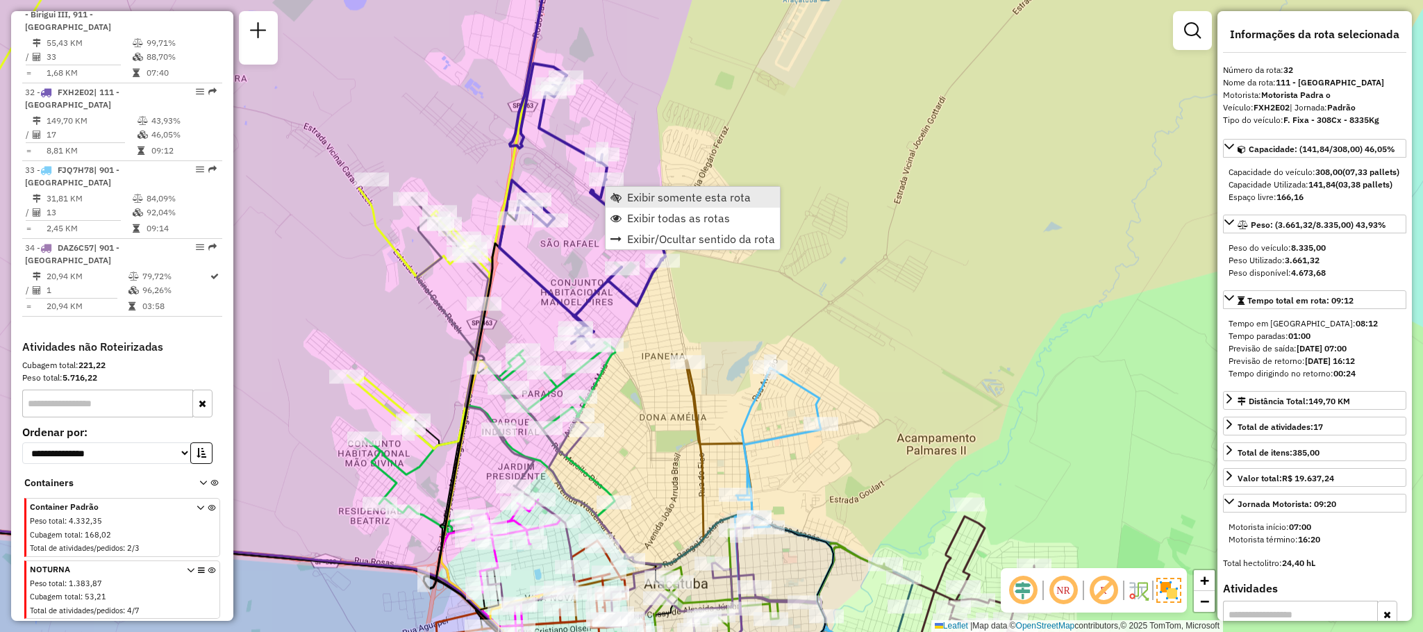
click at [619, 194] on span "Exibir somente esta rota" at bounding box center [615, 197] width 11 height 11
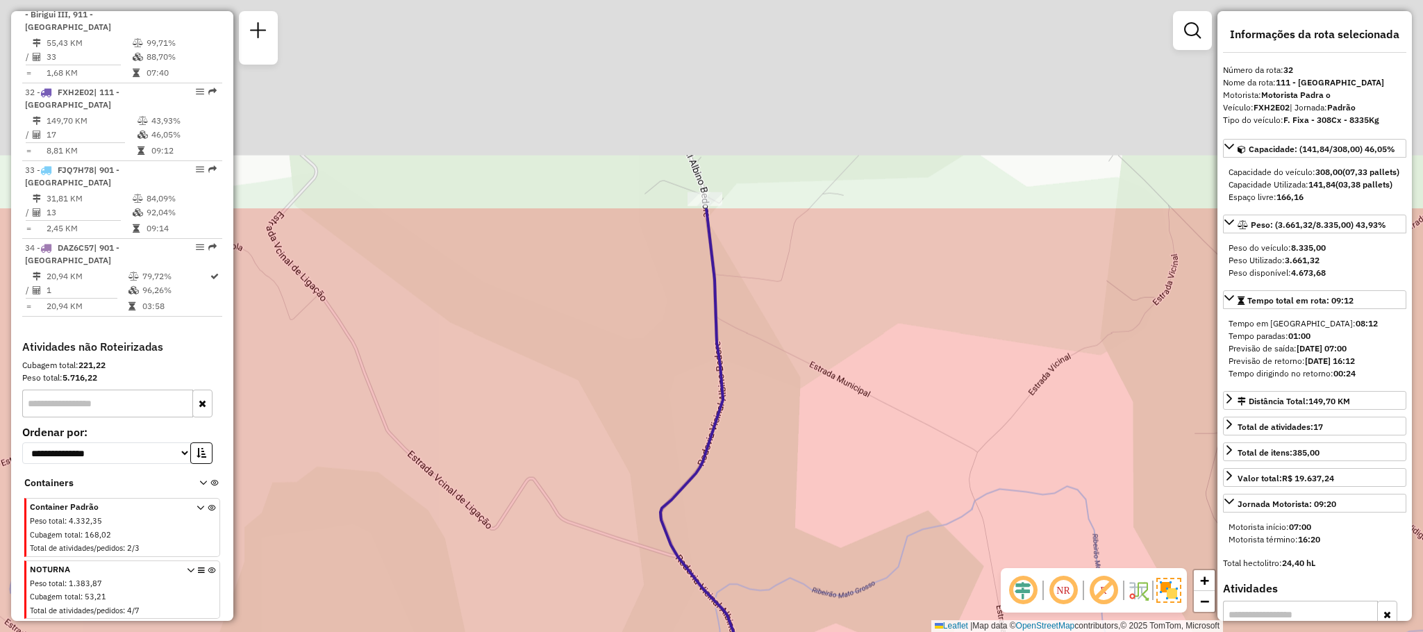
drag, startPoint x: 713, startPoint y: 111, endPoint x: 692, endPoint y: 367, distance: 256.4
click at [692, 367] on div "Janela de atendimento Grade de atendimento Capacidade Transportadoras Veículos …" at bounding box center [711, 316] width 1423 height 632
